Goal: Check status: Check status

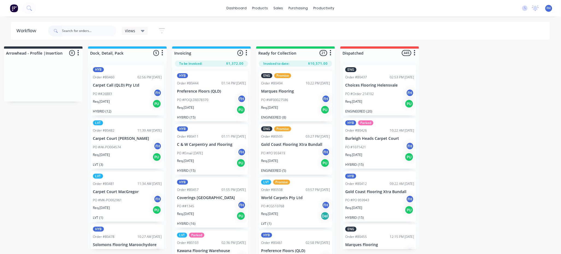
scroll to position [75, 0]
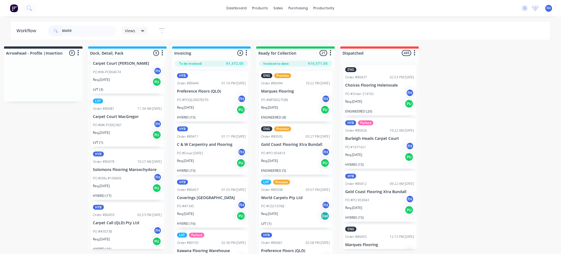
type input "80459"
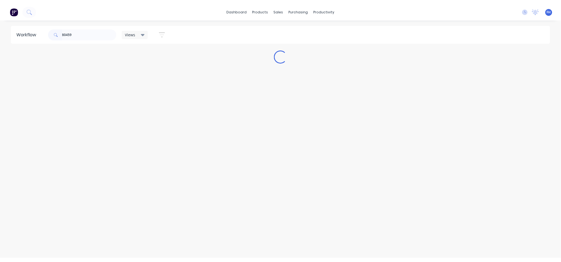
scroll to position [0, 0]
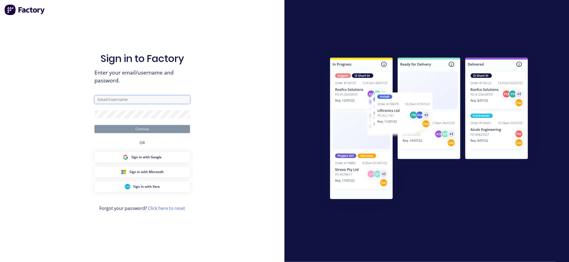
type input "[EMAIL_ADDRESS][DOMAIN_NAME]"
click at [152, 126] on button "Continue" at bounding box center [143, 129] width 96 height 8
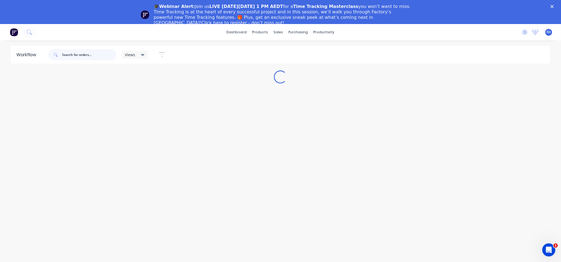
drag, startPoint x: 166, startPoint y: 127, endPoint x: 69, endPoint y: 51, distance: 123.7
click at [69, 51] on input "text" at bounding box center [89, 54] width 54 height 11
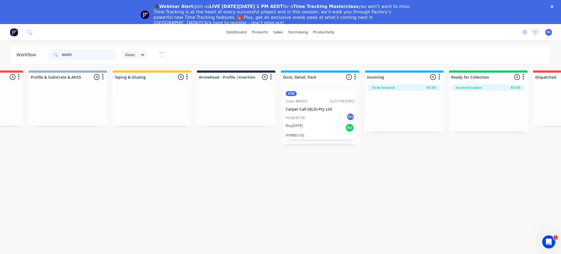
scroll to position [0, 249]
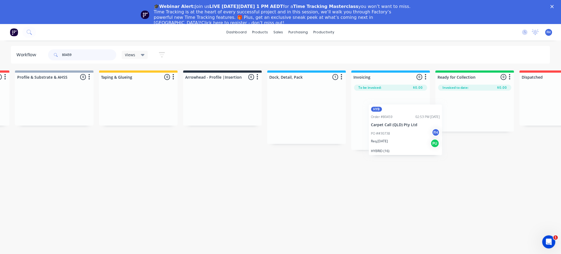
drag, startPoint x: 290, startPoint y: 104, endPoint x: 390, endPoint y: 120, distance: 101.6
click at [390, 120] on div "Submitted 0 Summaries Total order value Invoiced to date To be invoiced Unpack …" at bounding box center [242, 110] width 990 height 80
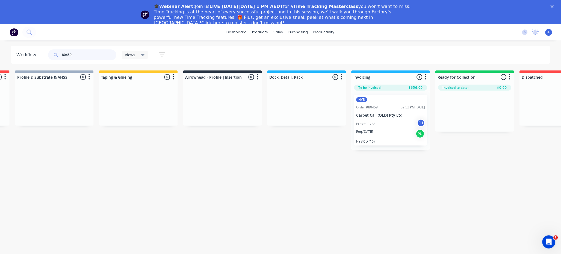
drag, startPoint x: 87, startPoint y: 55, endPoint x: 73, endPoint y: 48, distance: 16.3
click at [70, 54] on input "80459" at bounding box center [89, 54] width 54 height 11
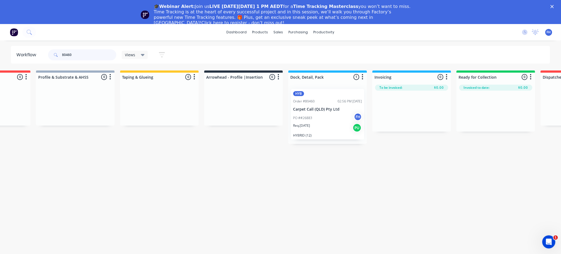
scroll to position [0, 255]
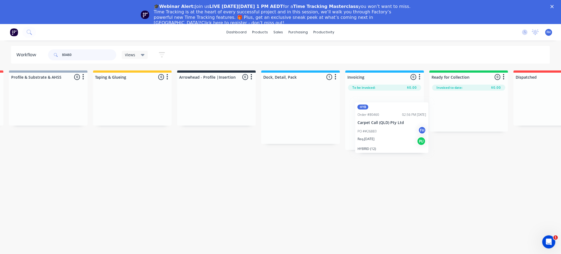
drag, startPoint x: 292, startPoint y: 108, endPoint x: 385, endPoint y: 121, distance: 94.9
click at [385, 121] on div "Submitted 0 Summaries Total order value Invoiced to date To be invoiced Unpack …" at bounding box center [236, 110] width 990 height 80
drag, startPoint x: 73, startPoint y: 55, endPoint x: 68, endPoint y: 56, distance: 5.3
click at [68, 56] on input "80460" at bounding box center [89, 54] width 54 height 11
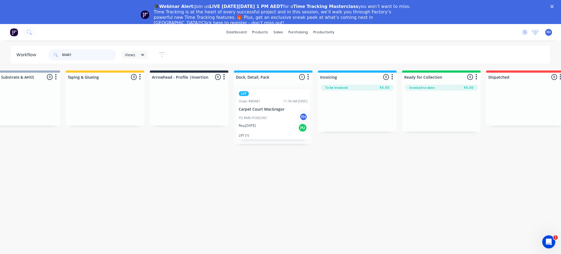
scroll to position [0, 284]
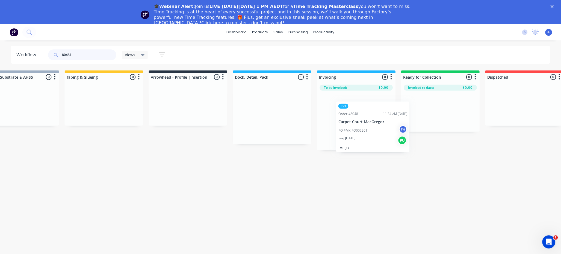
drag, startPoint x: 263, startPoint y: 109, endPoint x: 366, endPoint y: 122, distance: 103.3
click at [366, 122] on div "Submitted 0 Summaries Total order value Invoiced to date To be invoiced Unpack …" at bounding box center [207, 110] width 990 height 80
click at [75, 56] on input "80481" at bounding box center [89, 54] width 54 height 11
type input "80482"
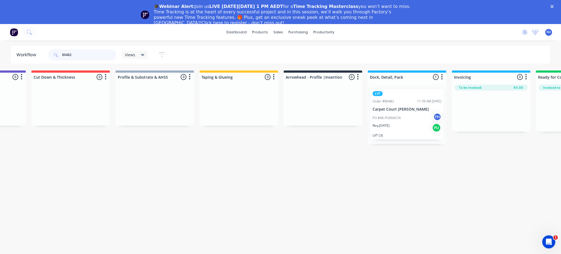
scroll to position [0, 155]
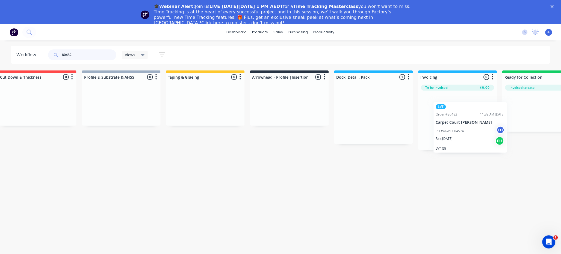
drag, startPoint x: 390, startPoint y: 109, endPoint x: 464, endPoint y: 123, distance: 74.8
click at [464, 123] on div "Submitted 0 Summaries Total order value Invoiced to date To be invoiced Unpack …" at bounding box center [309, 110] width 990 height 80
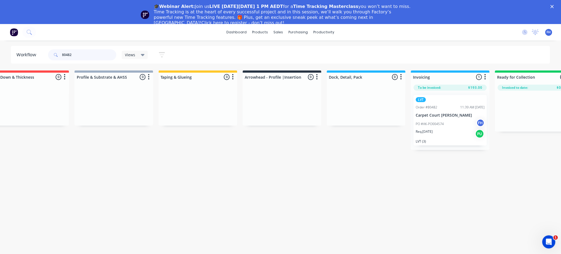
drag, startPoint x: 74, startPoint y: 56, endPoint x: 57, endPoint y: 60, distance: 17.3
click at [57, 60] on div "80482" at bounding box center [82, 54] width 68 height 11
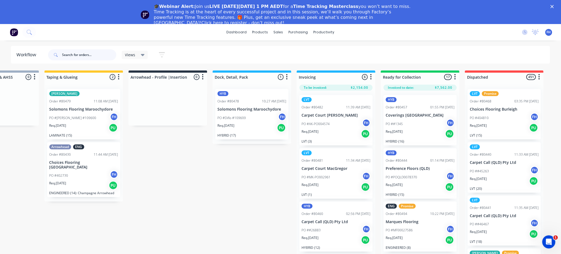
scroll to position [0, 305]
